Goal: Task Accomplishment & Management: Use online tool/utility

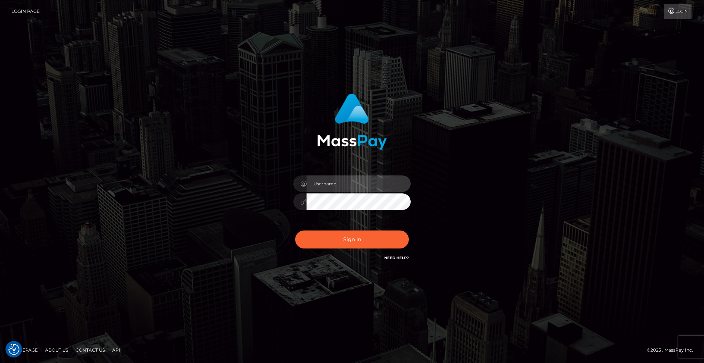
type input "[DEMOGRAPHIC_DATA]"
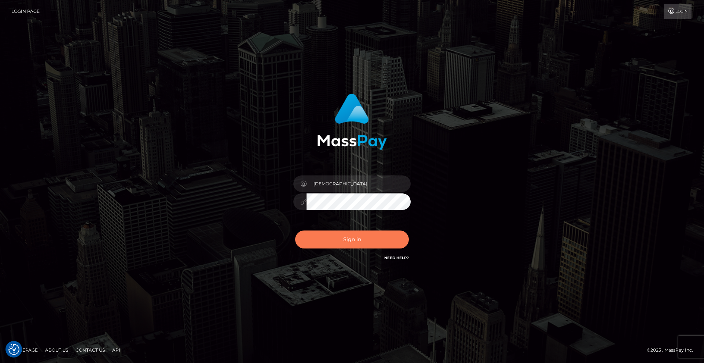
click at [373, 241] on button "Sign in" at bounding box center [352, 239] width 114 height 18
type input "[DEMOGRAPHIC_DATA]"
click at [378, 239] on button "Sign in" at bounding box center [352, 239] width 114 height 18
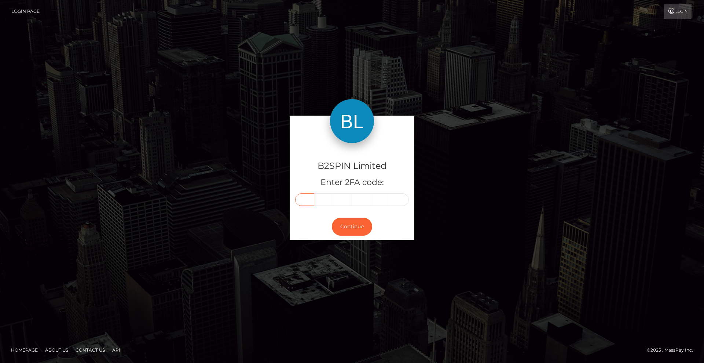
click at [307, 201] on input "text" at bounding box center [304, 199] width 19 height 12
type input "8"
type input "0"
type input "5"
type input "1"
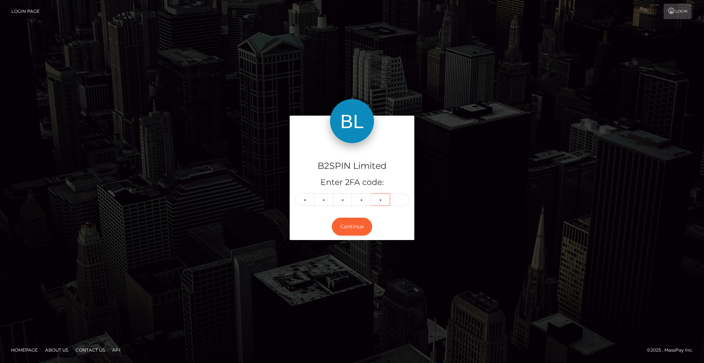
type input "6"
type input "9"
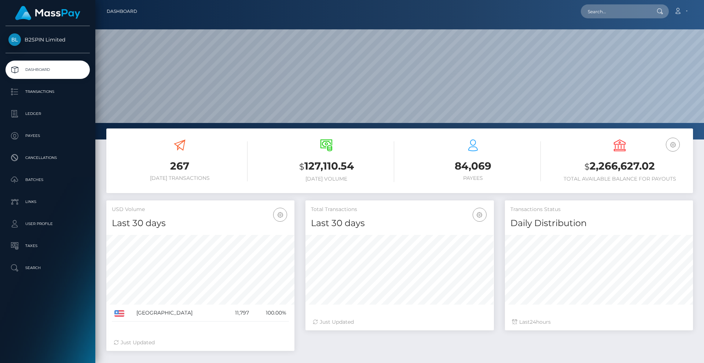
scroll to position [130, 189]
click at [612, 9] on input "text" at bounding box center [615, 11] width 69 height 14
paste input "25b36cbd-67d4-4570-a870-b7cc64b1d87c"
type input "25b36cbd-67d4-4570-a870-b7cc64b1d87c"
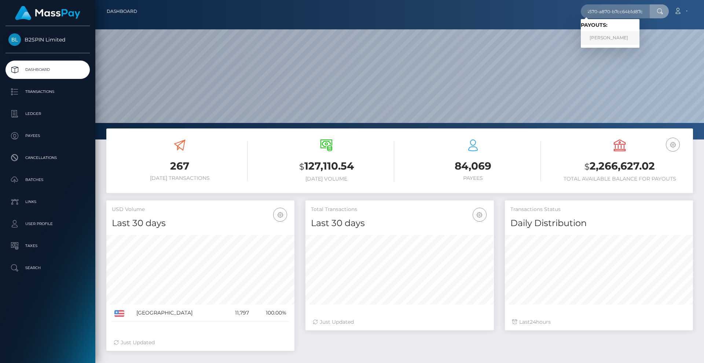
click at [611, 37] on link "[PERSON_NAME]" at bounding box center [610, 38] width 59 height 14
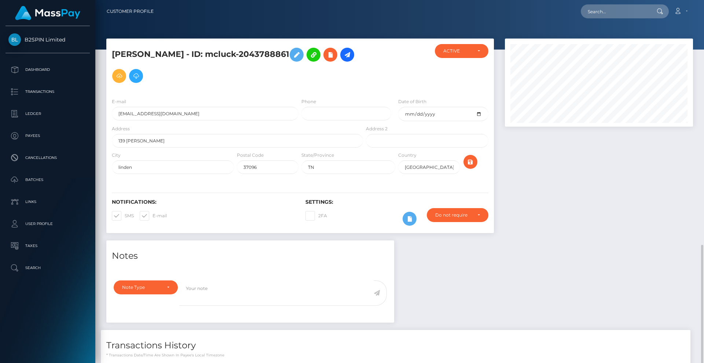
scroll to position [88, 189]
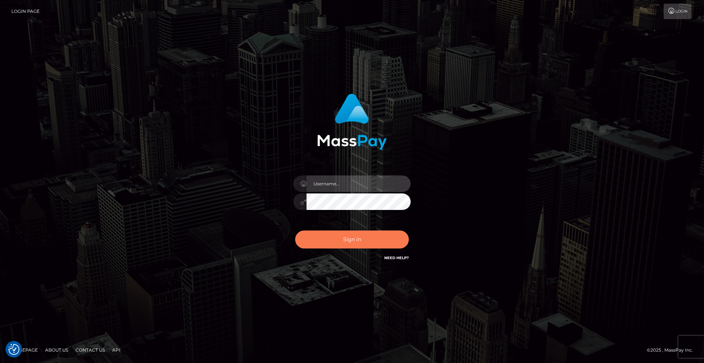
type input "[DEMOGRAPHIC_DATA]"
click at [368, 239] on button "Sign in" at bounding box center [352, 239] width 114 height 18
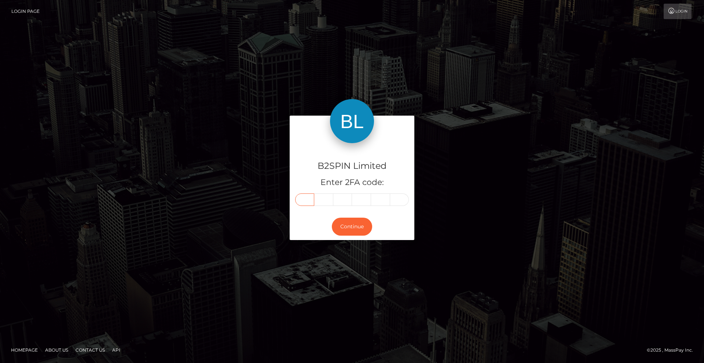
click at [309, 195] on input "text" at bounding box center [304, 199] width 19 height 12
type input "0"
type input "3"
type input "8"
type input "1"
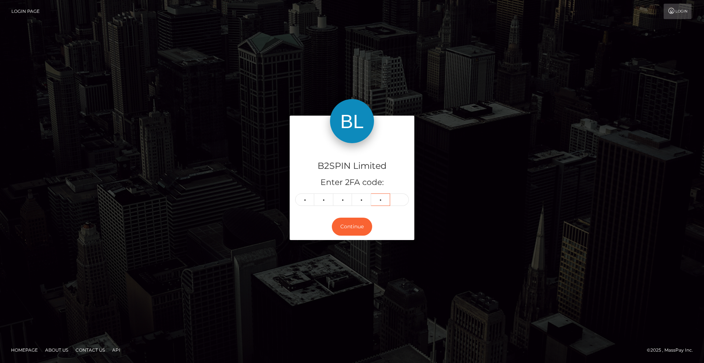
type input "6"
type input "0"
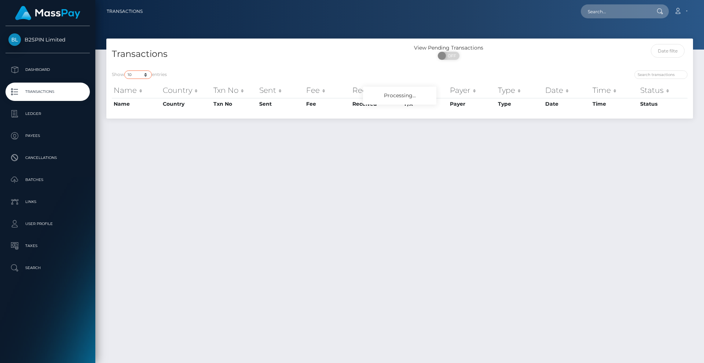
click at [146, 75] on select "10 25 50 100 250 500 1,000 3,500" at bounding box center [138, 74] width 28 height 8
select select "3500"
click at [125, 70] on select "10 25 50 100 250 500 1,000 3,500" at bounding box center [138, 74] width 28 height 8
drag, startPoint x: 456, startPoint y: 56, endPoint x: 476, endPoint y: 56, distance: 20.2
click at [456, 56] on span "OFF" at bounding box center [451, 56] width 18 height 8
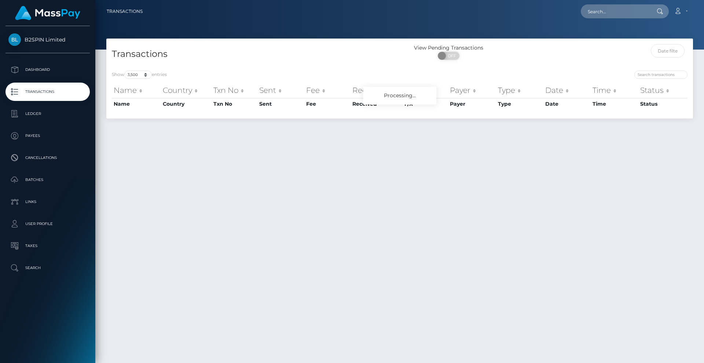
checkbox input "true"
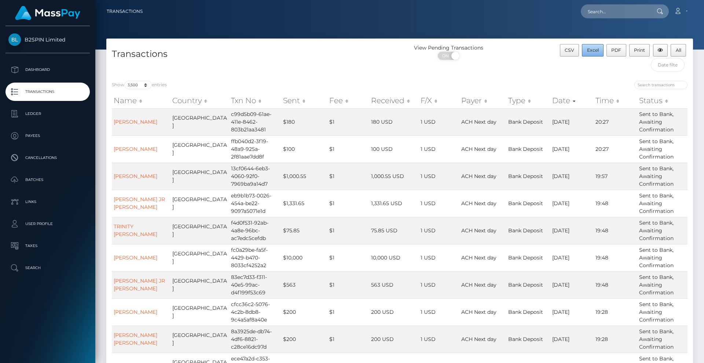
click at [595, 54] on button "Excel" at bounding box center [593, 50] width 22 height 12
